Goal: Transaction & Acquisition: Purchase product/service

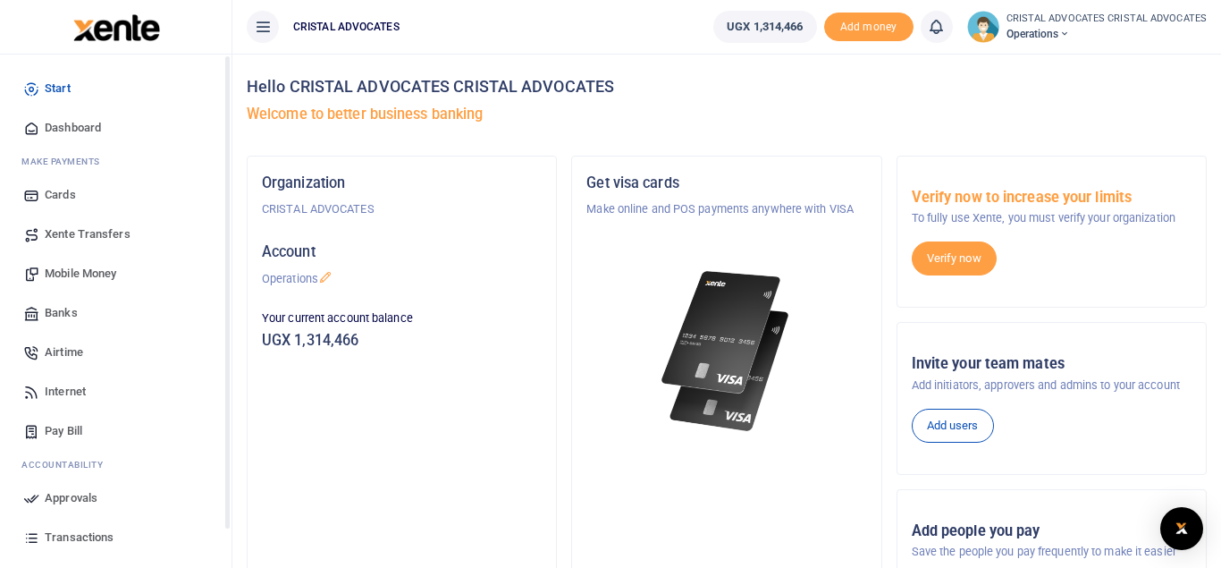
click at [84, 541] on span "Transactions" at bounding box center [79, 537] width 69 height 18
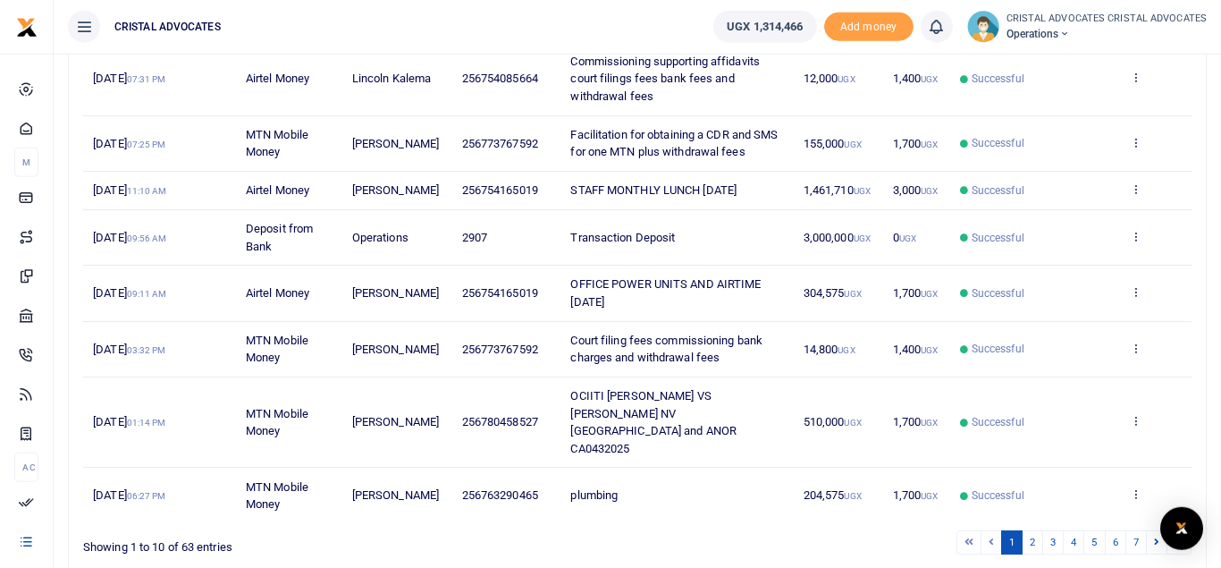
scroll to position [429, 0]
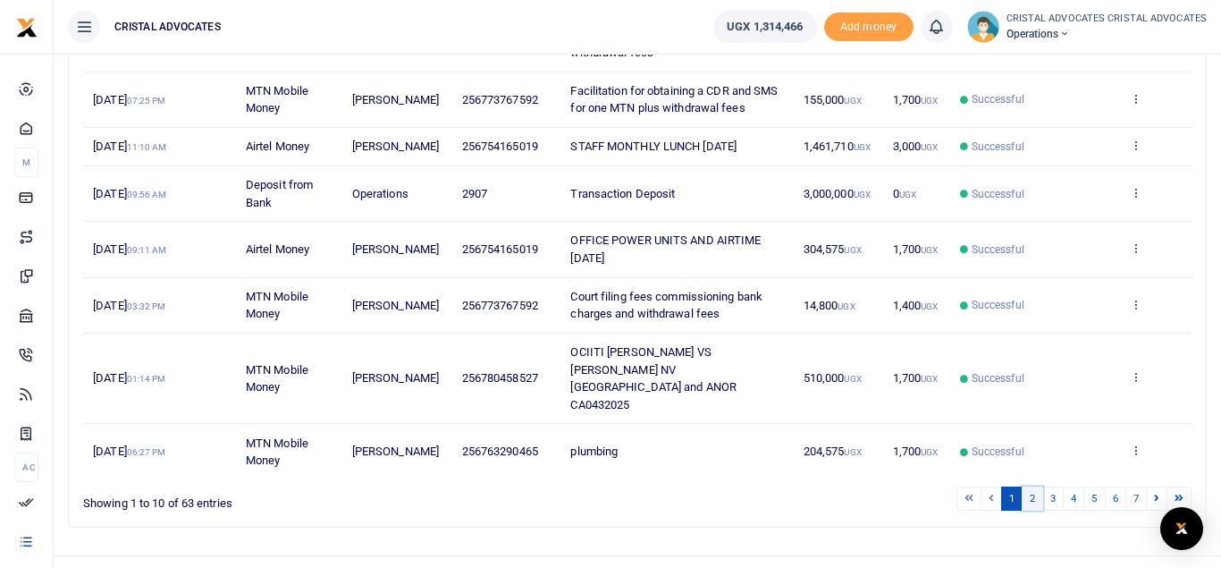
click at [1028, 486] on link "2" at bounding box center [1032, 498] width 21 height 24
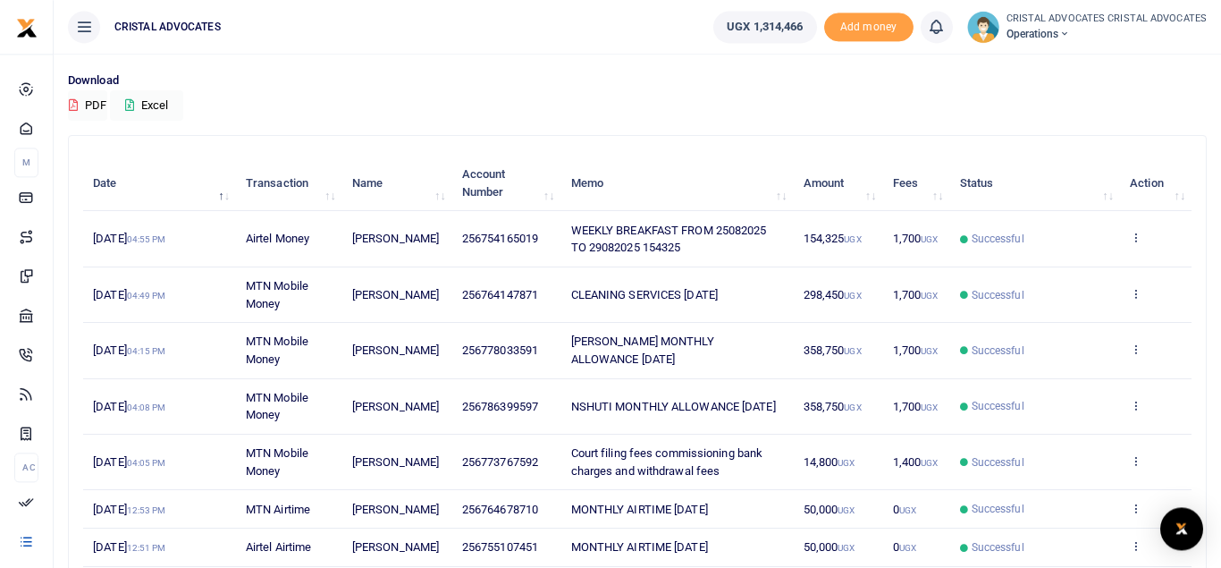
scroll to position [121, 0]
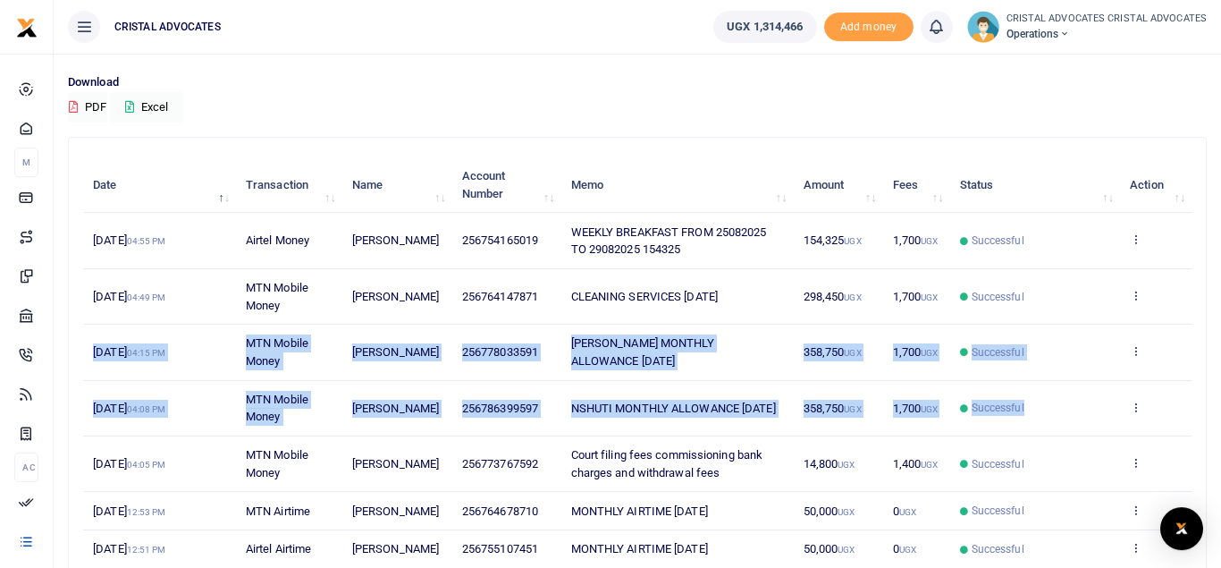
drag, startPoint x: 1202, startPoint y: 316, endPoint x: 1187, endPoint y: 401, distance: 86.3
click at [1187, 401] on div "Search: Date Transaction Name Account Number Memo Amount Fees Status Action 29t…" at bounding box center [637, 460] width 1137 height 644
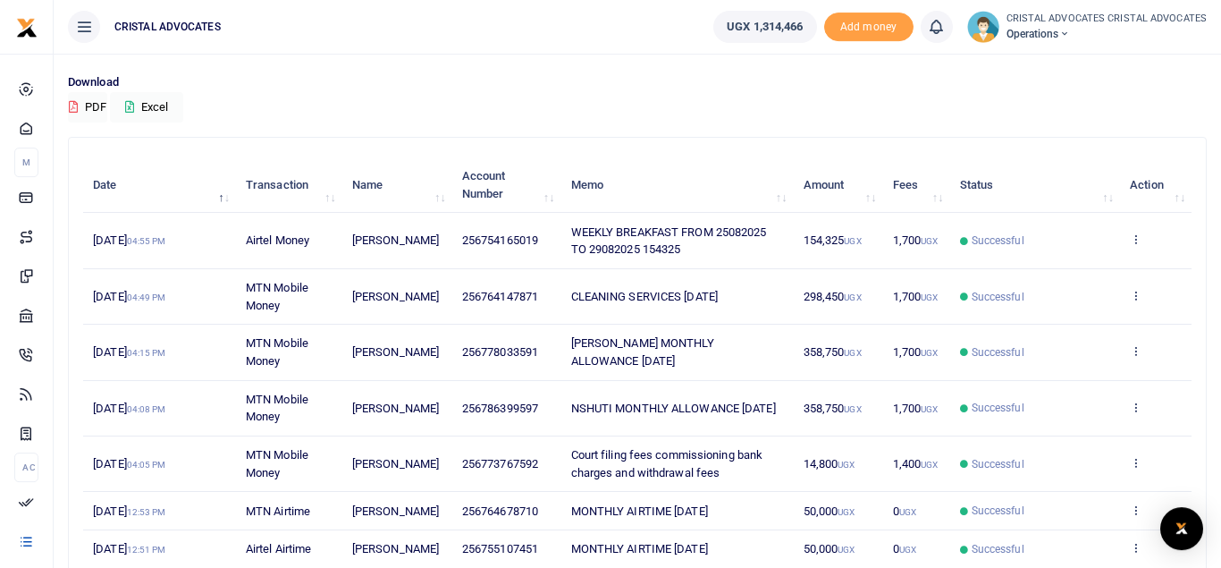
click at [1071, 117] on div "Download PDF Excel" at bounding box center [637, 97] width 1139 height 49
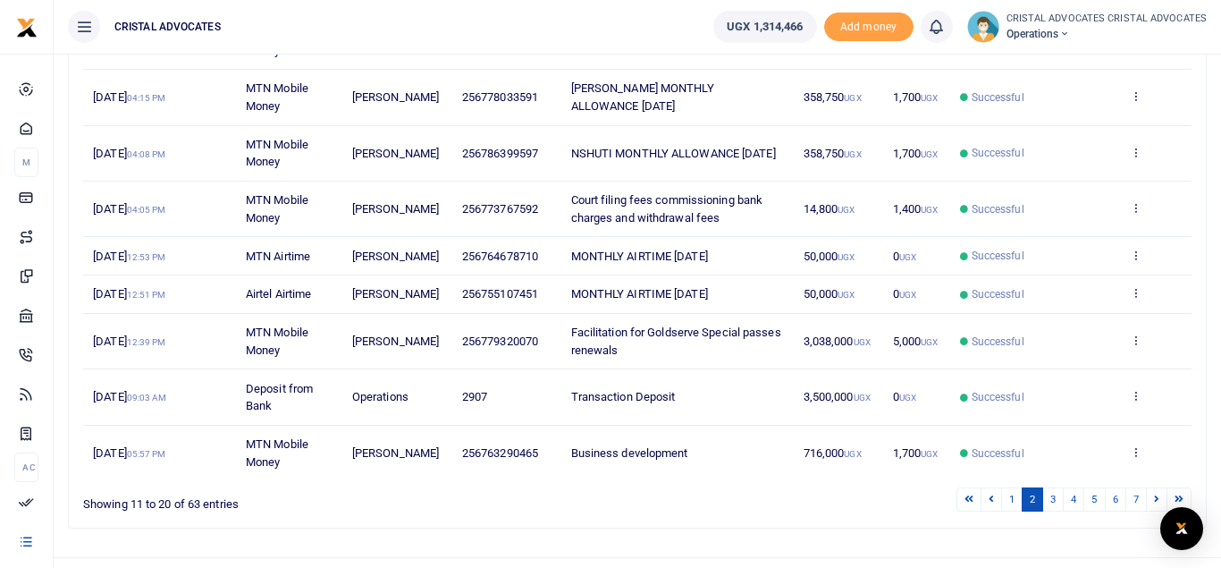
scroll to position [380, 0]
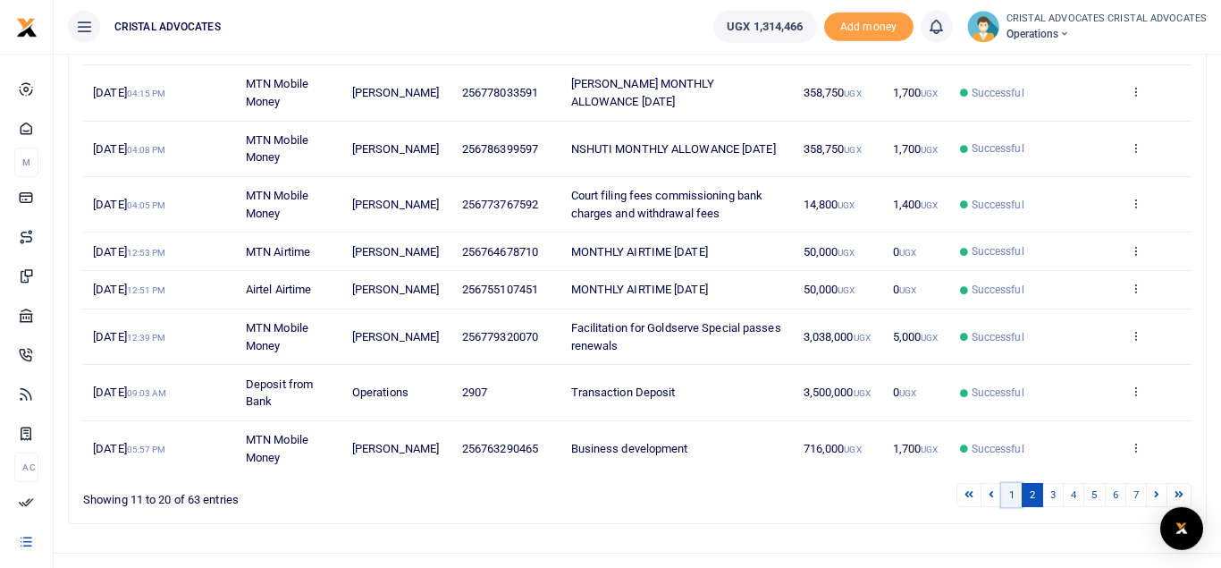
click at [1009, 494] on link "1" at bounding box center [1011, 495] width 21 height 24
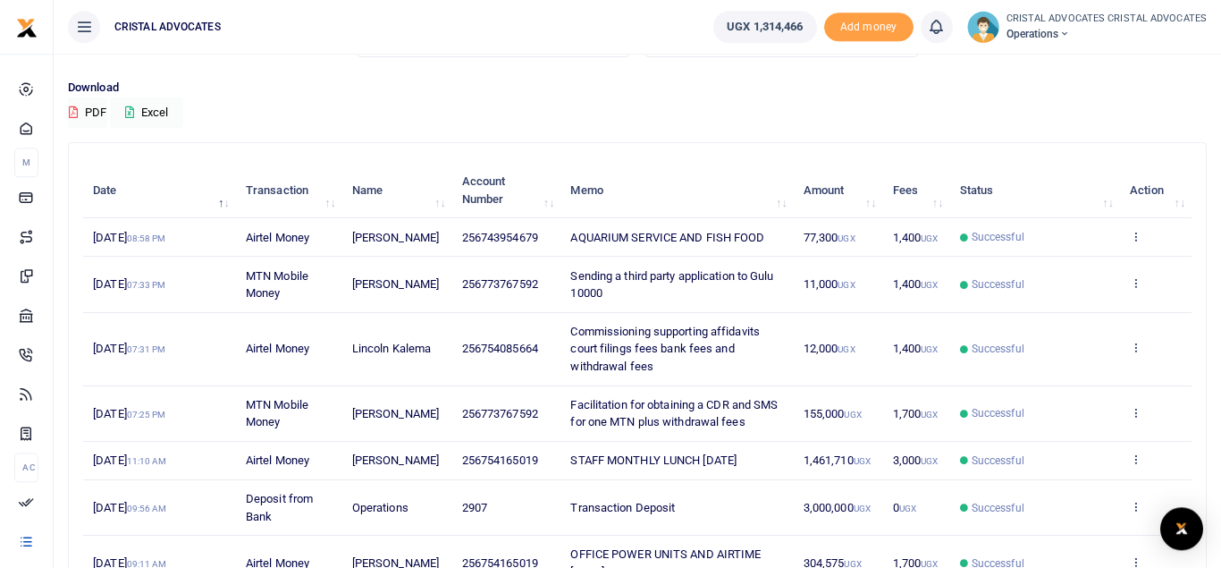
scroll to position [114, 0]
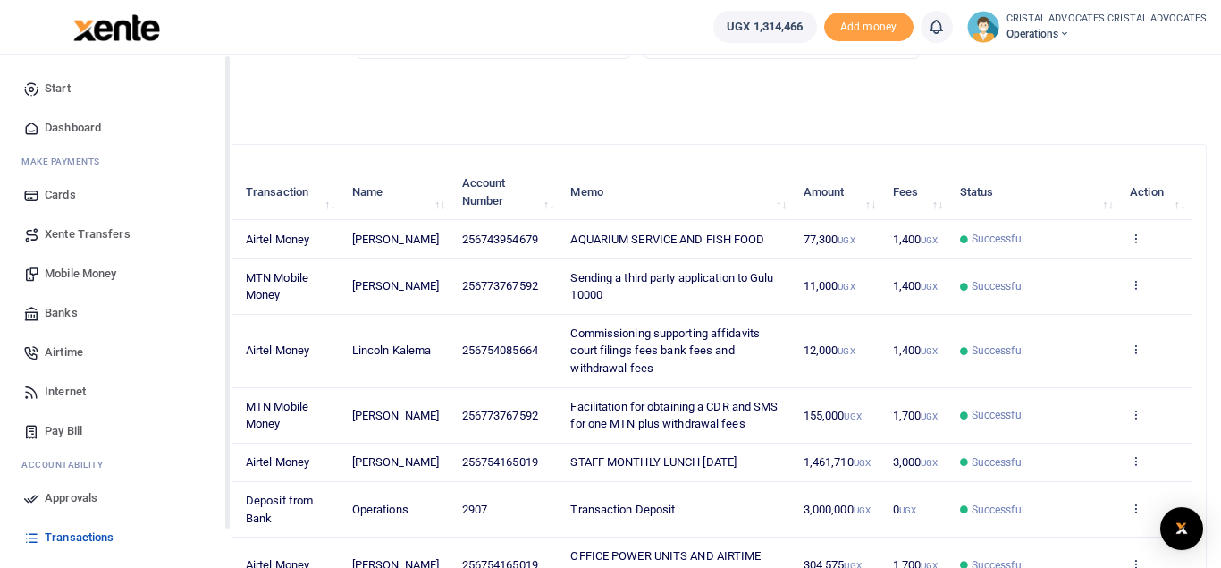
click at [92, 276] on span "Mobile Money" at bounding box center [80, 274] width 71 height 18
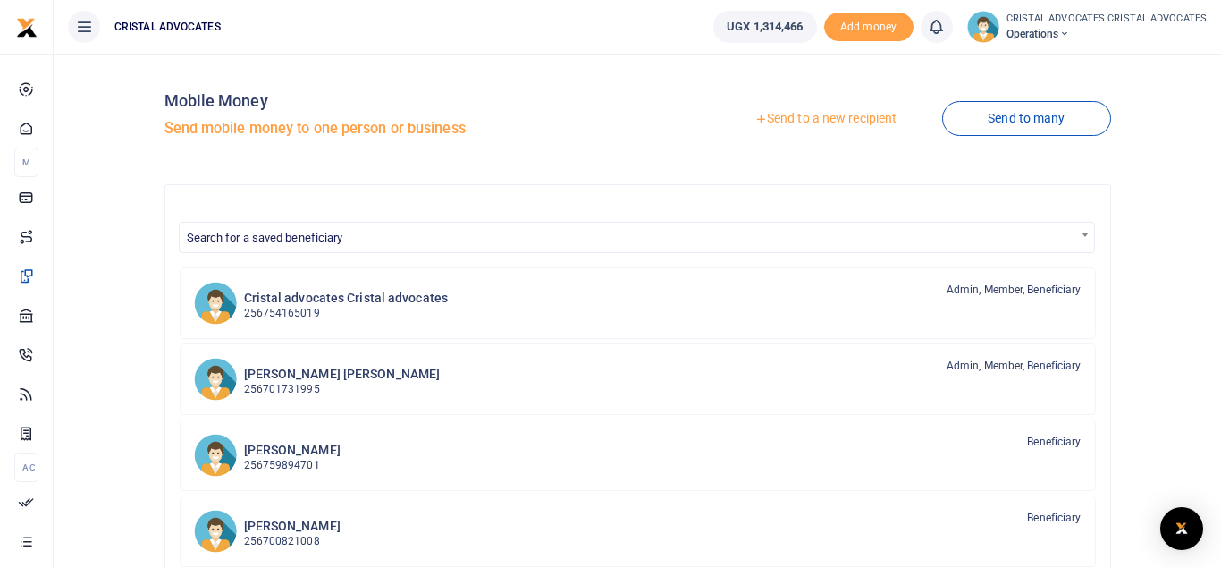
click at [813, 122] on link "Send to a new recipient" at bounding box center [825, 119] width 233 height 32
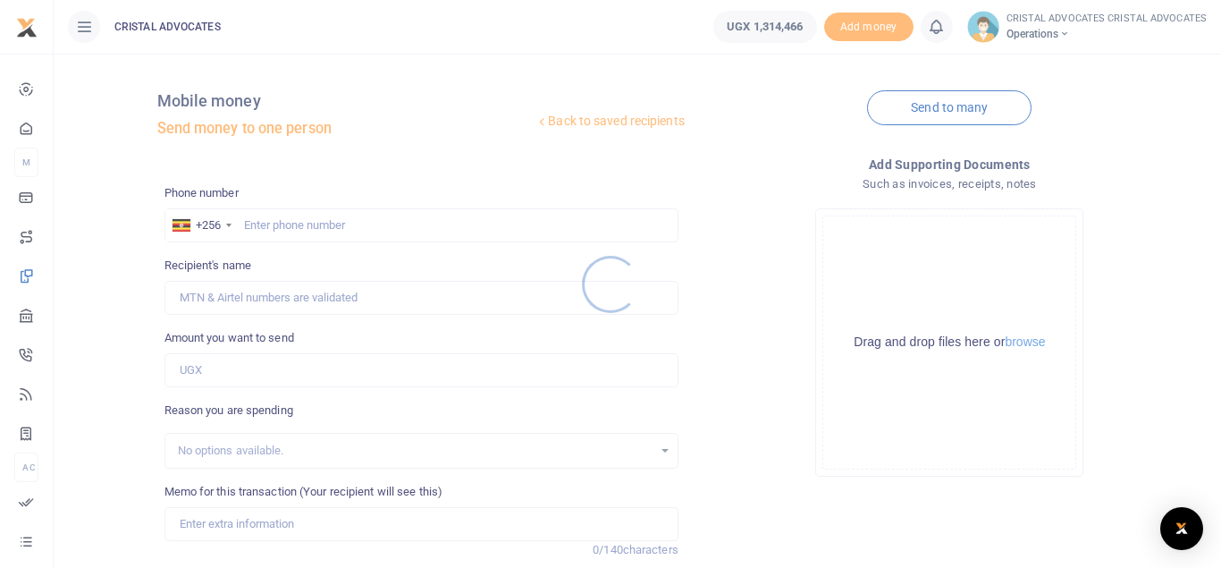
click at [349, 222] on div at bounding box center [610, 284] width 1221 height 568
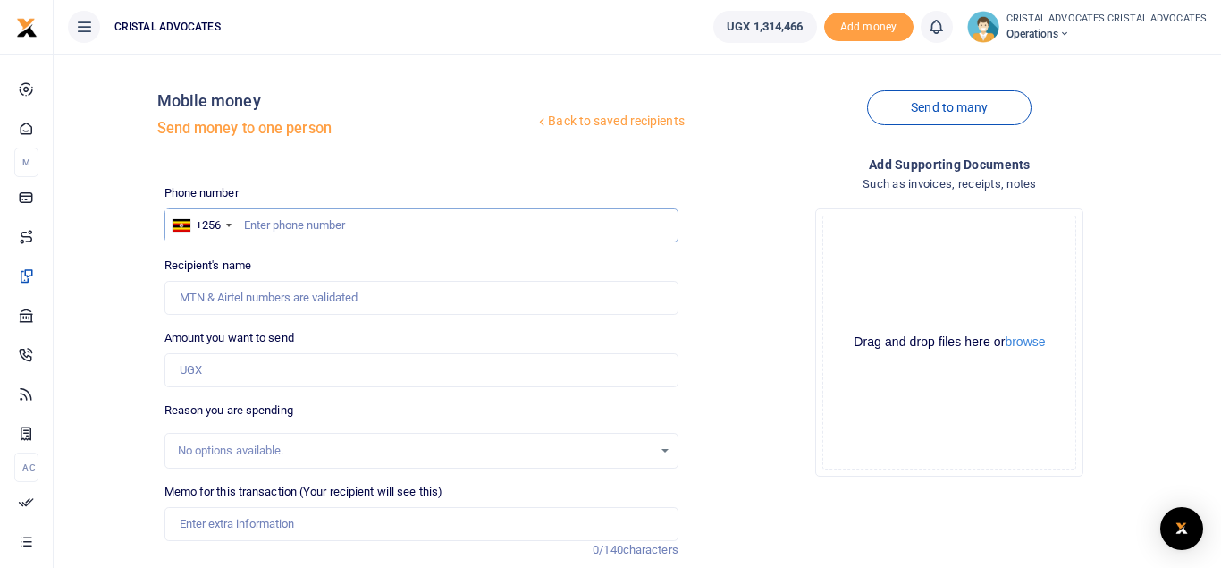
click at [271, 216] on input "text" at bounding box center [421, 225] width 514 height 34
type input "773767592"
type input "Simon Peter Senkungu"
type input "773767592"
click at [244, 370] on input "Amount you want to send" at bounding box center [421, 370] width 514 height 34
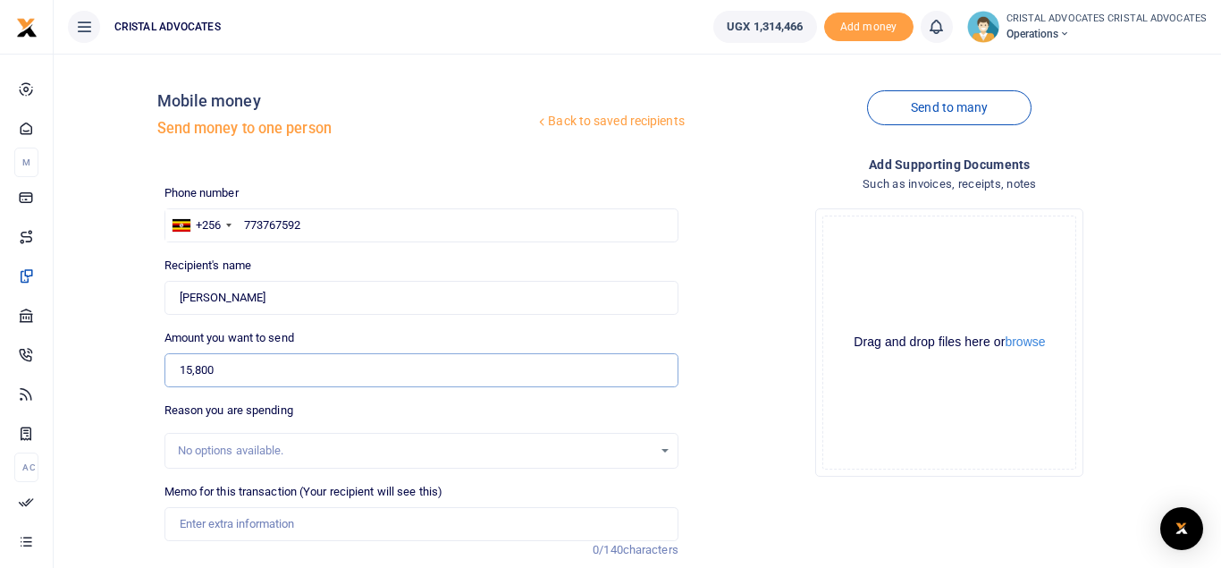
type input "15,800"
click at [265, 519] on input "Memo for this transaction (Your recipient will see this)" at bounding box center [421, 524] width 514 height 34
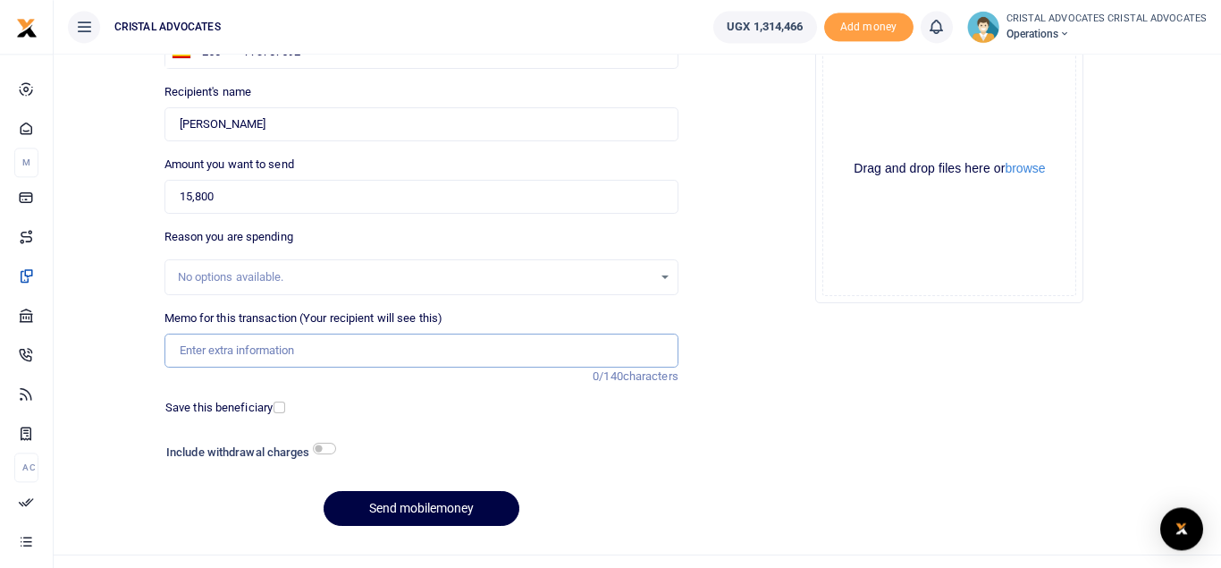
scroll to position [175, 0]
paste input "OCIITI LABOKE ANDREW VS DENYS NV UGANDA & ANOR"
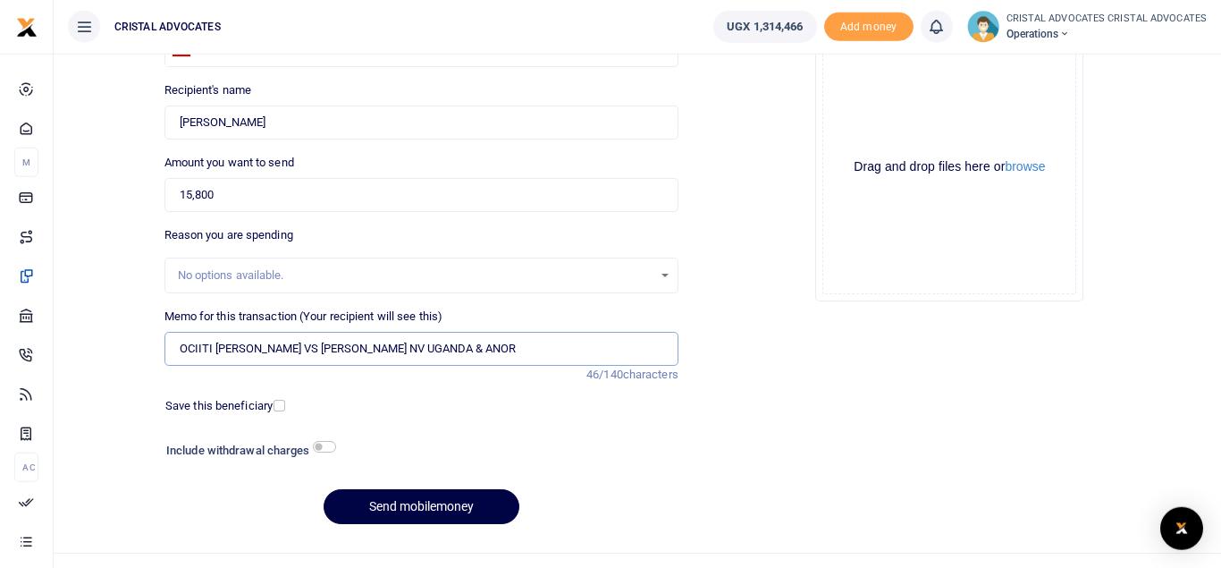
click at [441, 345] on input "OCIITI LABOKE ANDREW VS DENYS NV UGANDA & ANOR" at bounding box center [421, 349] width 514 height 34
click at [475, 341] on input "OCIITI LABOKE ANDREW VS DENYS NV UGANDA ANOR" at bounding box center [421, 349] width 514 height 34
click at [437, 346] on input "OCIITI LABOKE ANDREW VS DENYS NV UGANDA ANOR" at bounding box center [421, 349] width 514 height 34
click at [404, 509] on button "Send mobilemoney" at bounding box center [422, 506] width 196 height 35
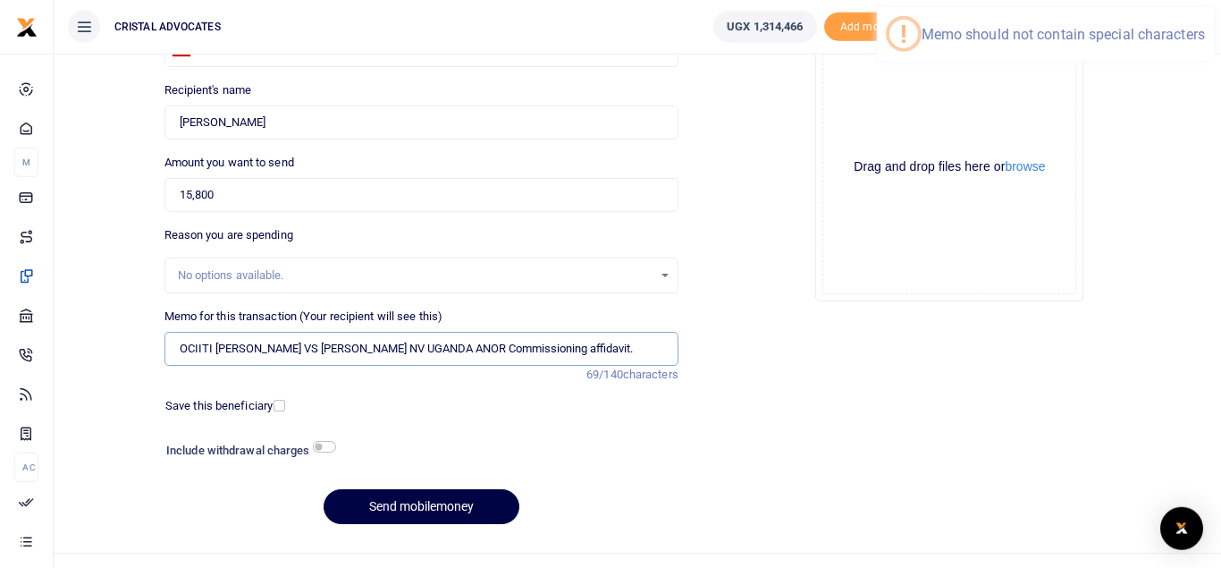
click at [603, 348] on input "OCIITI LABOKE ANDREW VS DENYS NV UGANDA ANOR Commissioning affidavit." at bounding box center [421, 349] width 514 height 34
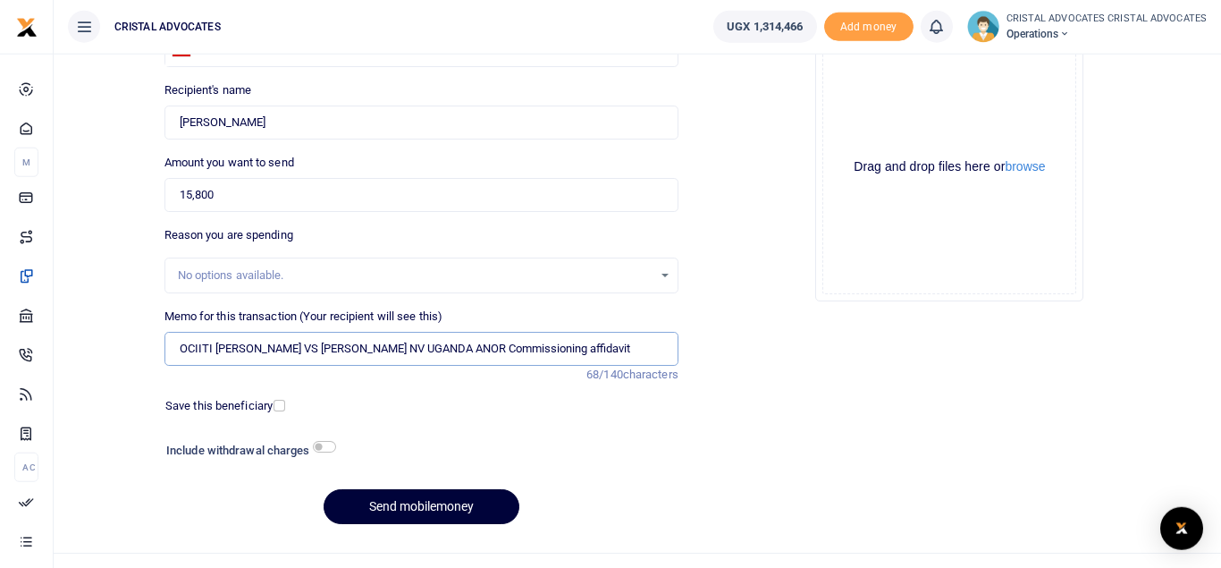
type input "OCIITI LABOKE ANDREW VS DENYS NV UGANDA ANOR Commissioning affidavit"
click at [418, 510] on button "Send mobilemoney" at bounding box center [422, 506] width 196 height 35
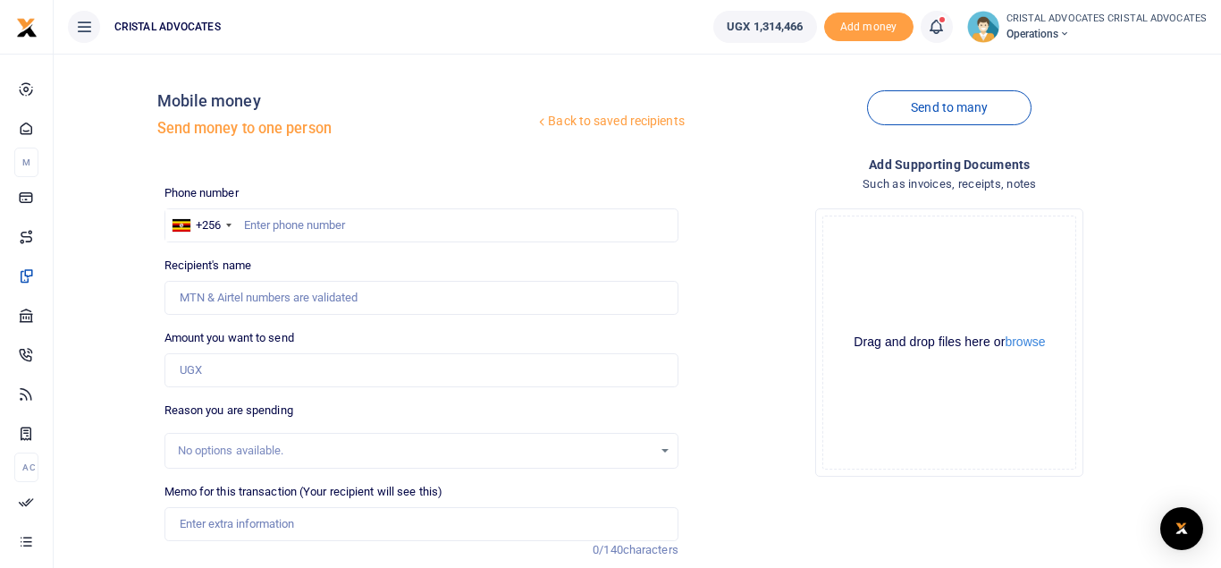
click at [936, 28] on icon at bounding box center [936, 27] width 18 height 20
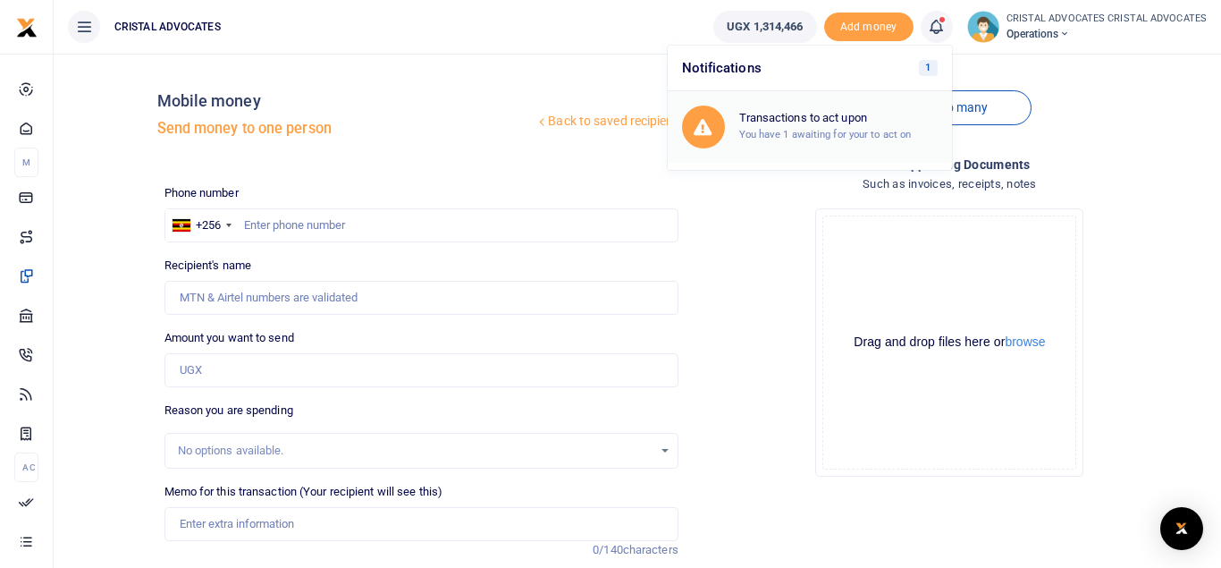
click at [842, 117] on h6 "Transactions to act upon" at bounding box center [838, 118] width 198 height 14
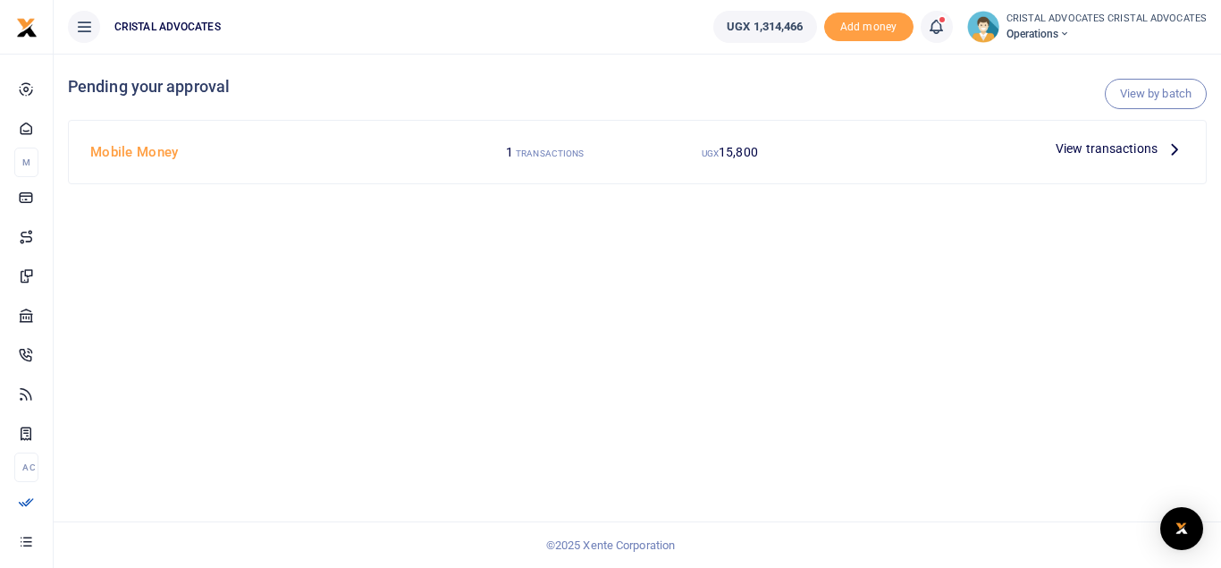
click at [1087, 150] on span "View transactions" at bounding box center [1106, 149] width 102 height 20
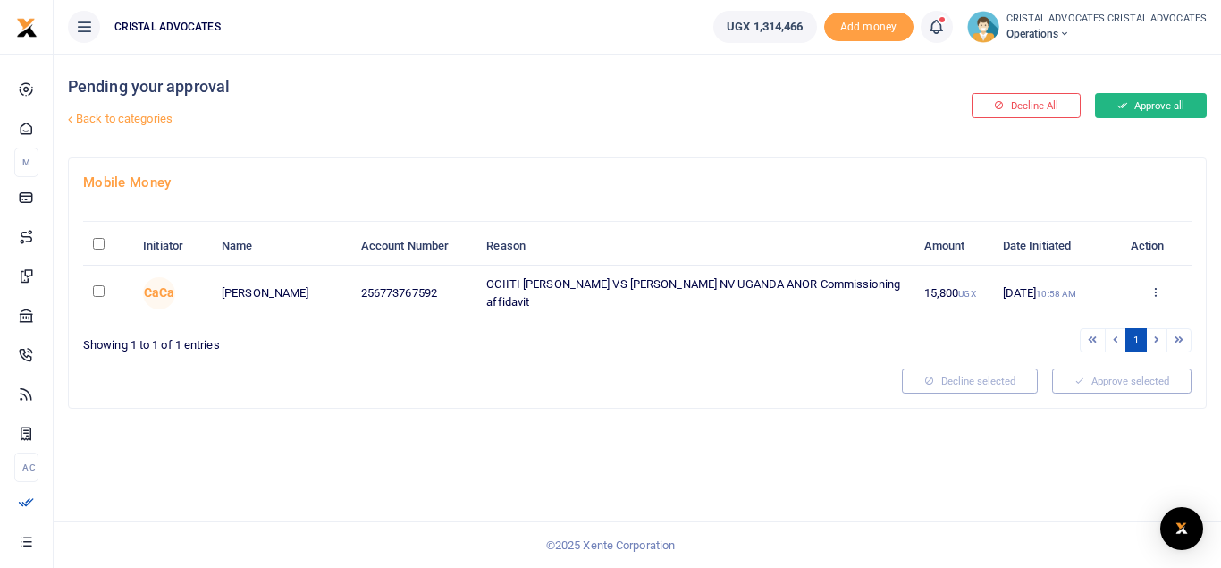
click at [1148, 100] on button "Approve all" at bounding box center [1151, 105] width 112 height 25
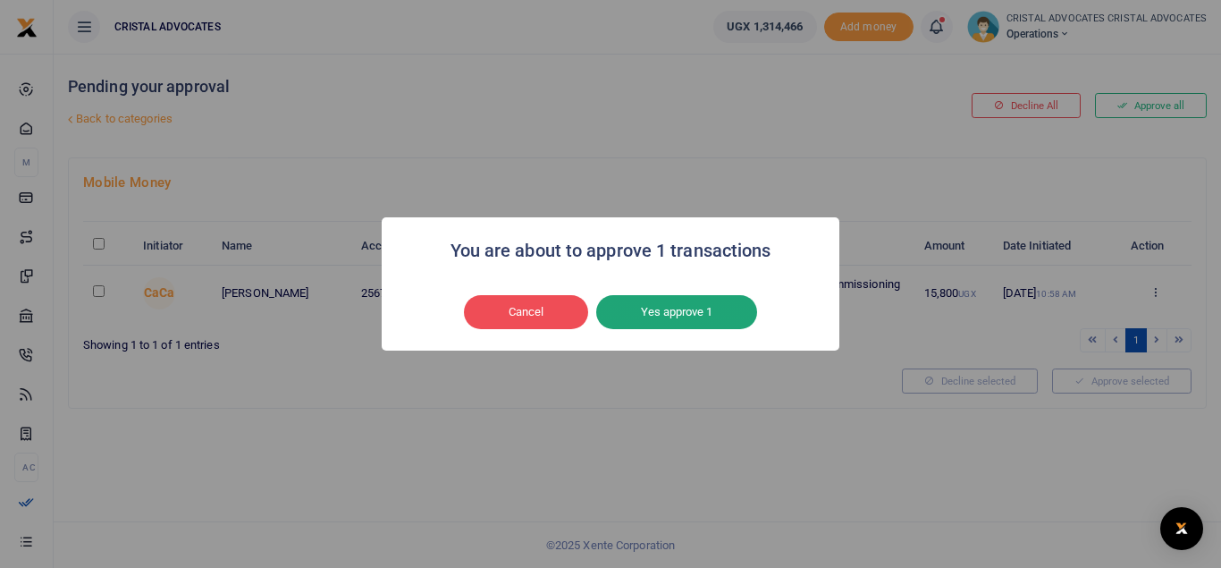
click at [686, 298] on button "Yes approve 1" at bounding box center [676, 312] width 161 height 34
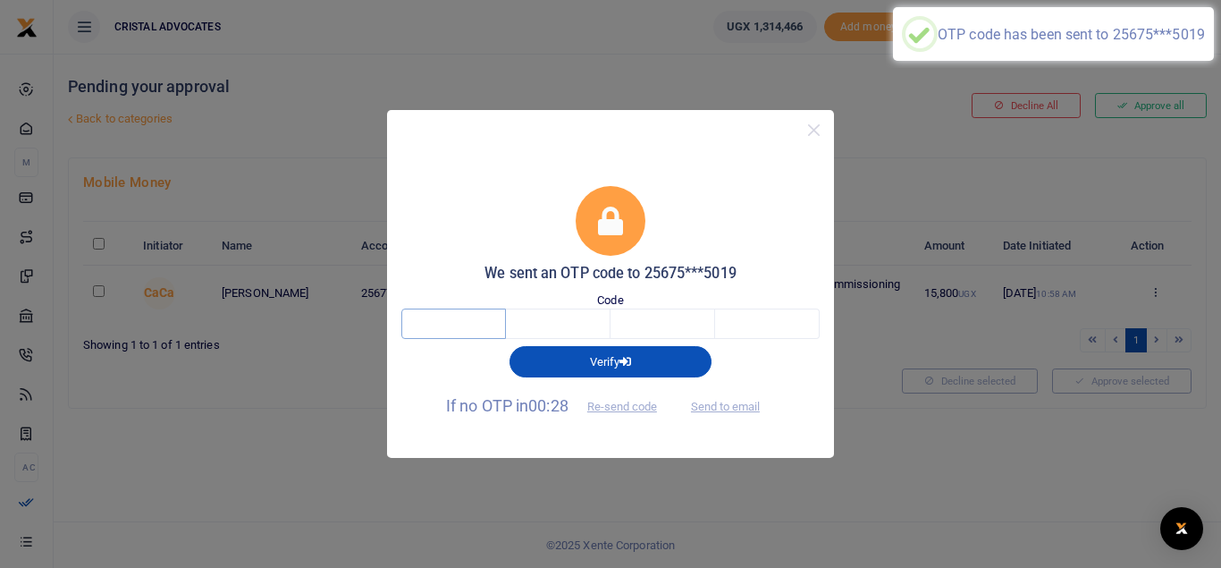
click at [460, 322] on input "text" at bounding box center [453, 323] width 105 height 30
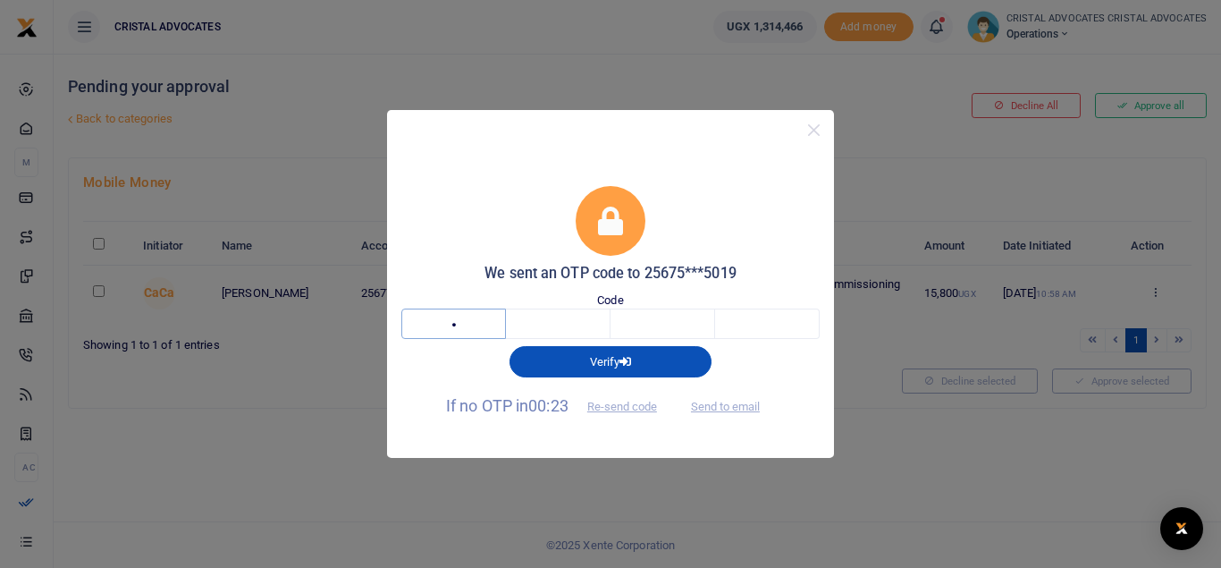
type input "3"
type input "2"
type input "9"
type input "0"
